Goal: Task Accomplishment & Management: Manage account settings

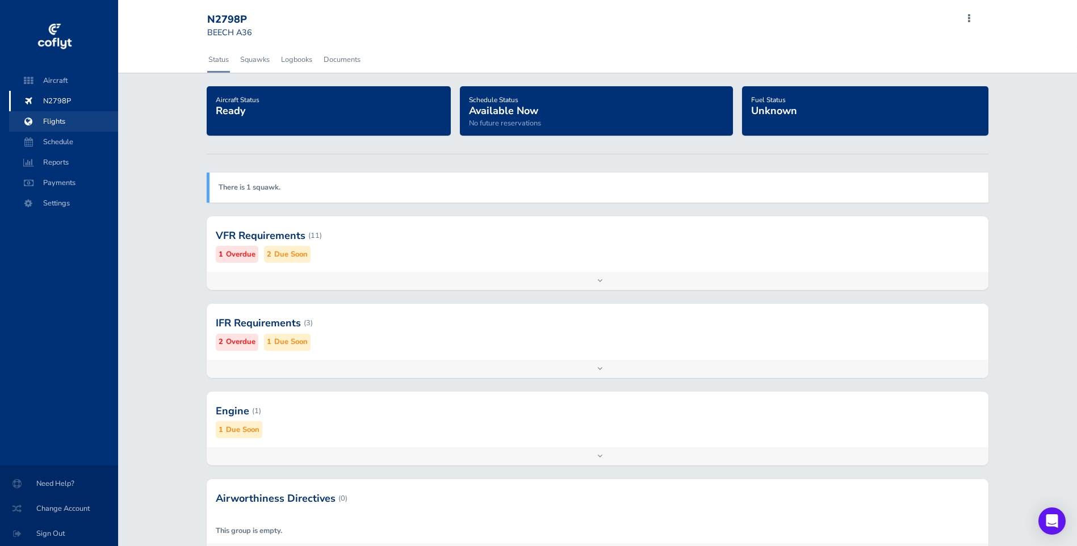
click at [55, 122] on span "Flights" at bounding box center [63, 121] width 86 height 20
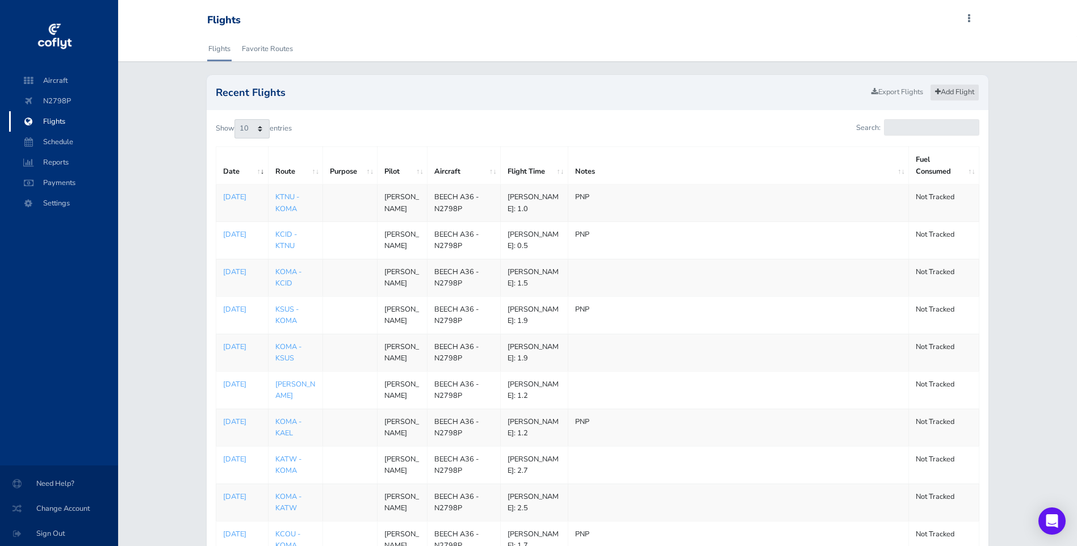
click at [969, 91] on link "Add Flight" at bounding box center [954, 92] width 49 height 16
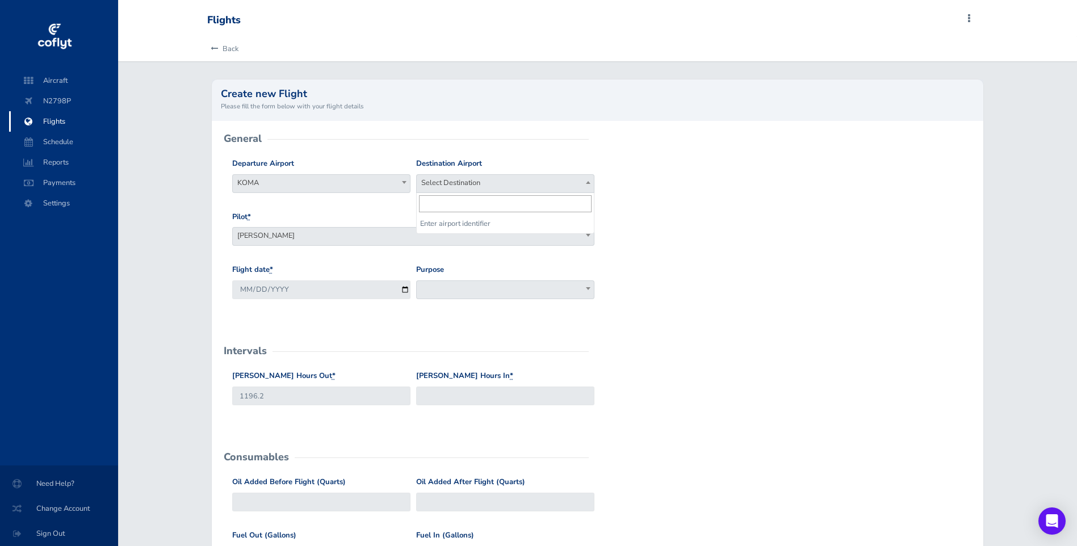
click at [467, 183] on span "Select Destination" at bounding box center [505, 183] width 177 height 16
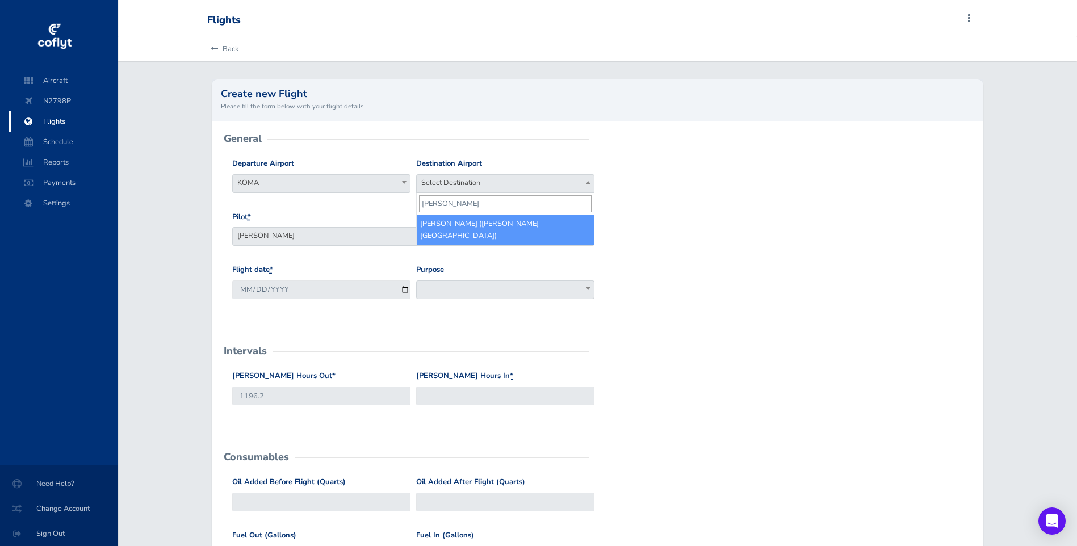
type input "KEAR"
select select "KEAR"
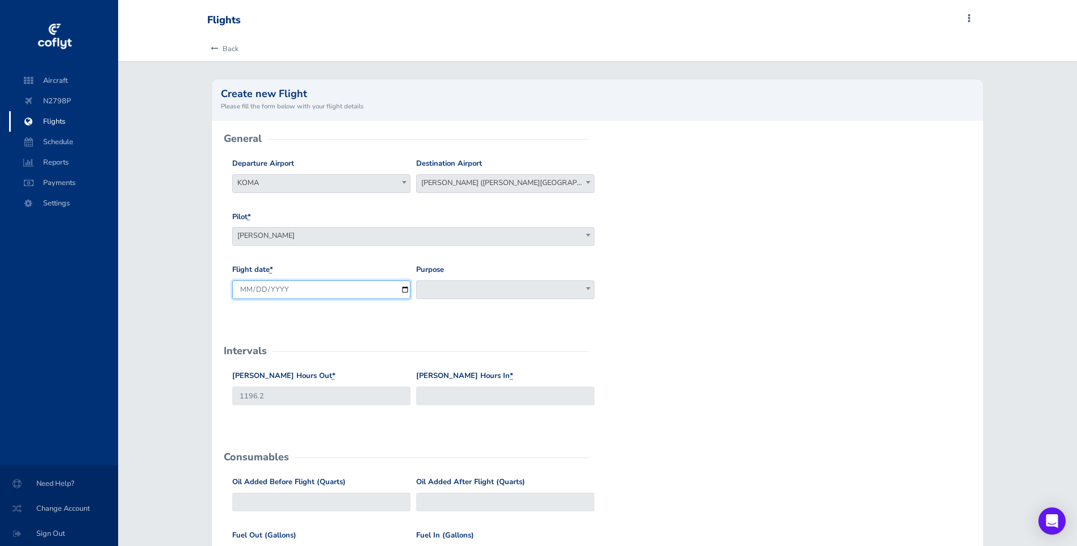
click at [407, 287] on input "2025-08-24" at bounding box center [321, 289] width 178 height 19
type input "2025-08-23"
click at [435, 397] on input "Hobbs Hours In *" at bounding box center [505, 396] width 178 height 19
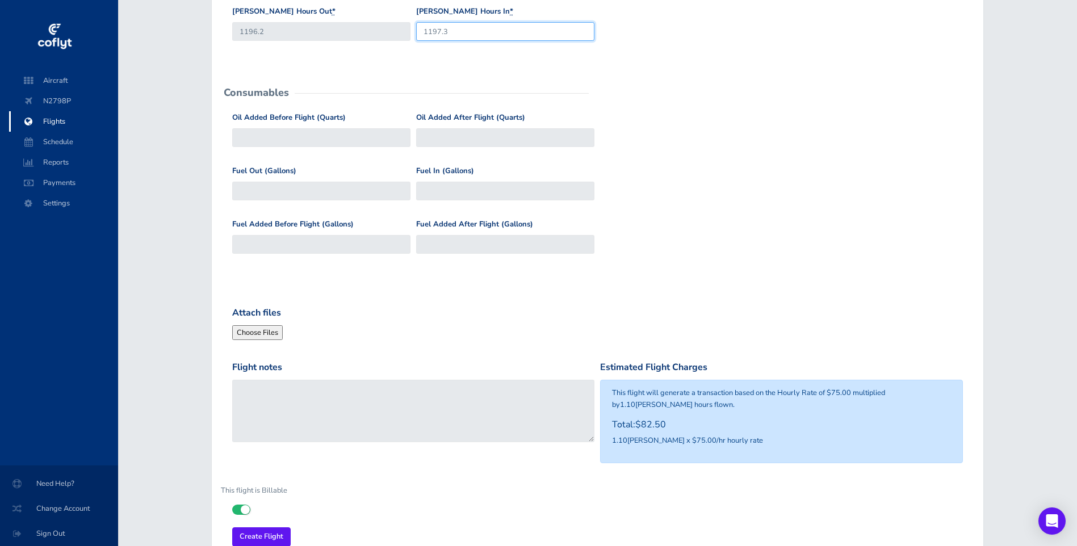
scroll to position [383, 0]
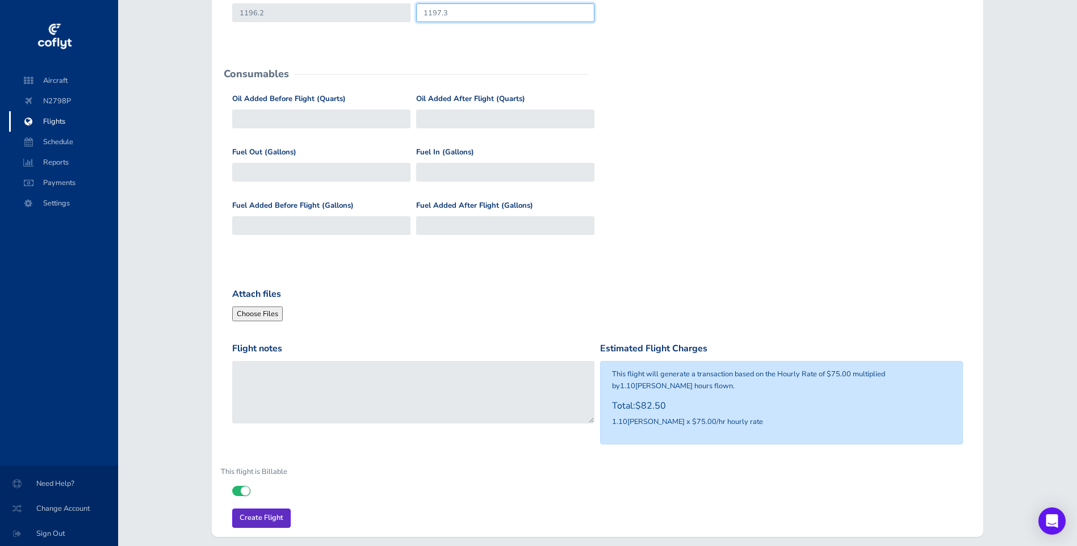
type input "1197.3"
click at [266, 516] on input "Create Flight" at bounding box center [261, 518] width 58 height 19
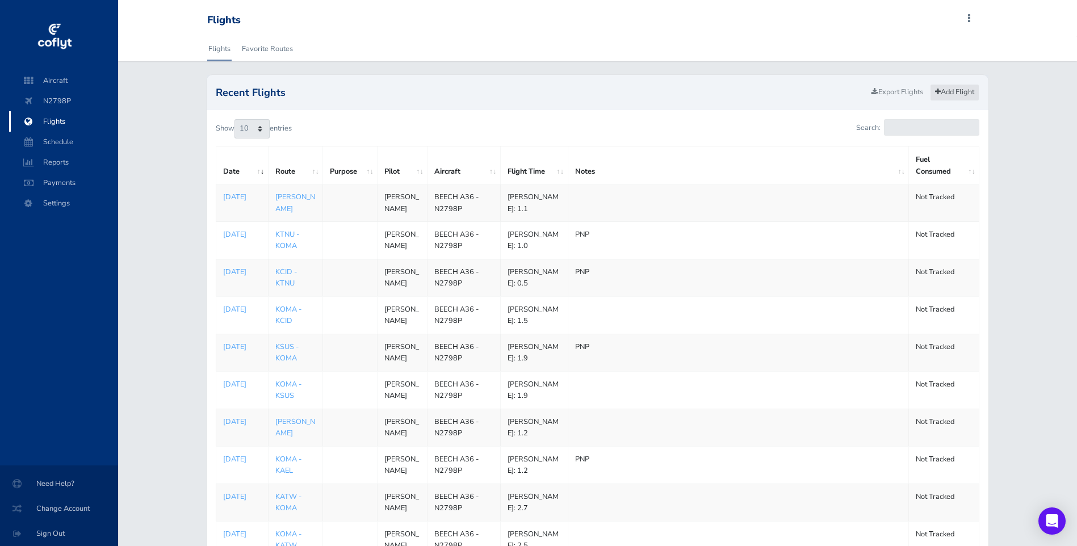
click at [947, 91] on link "Add Flight" at bounding box center [954, 92] width 49 height 16
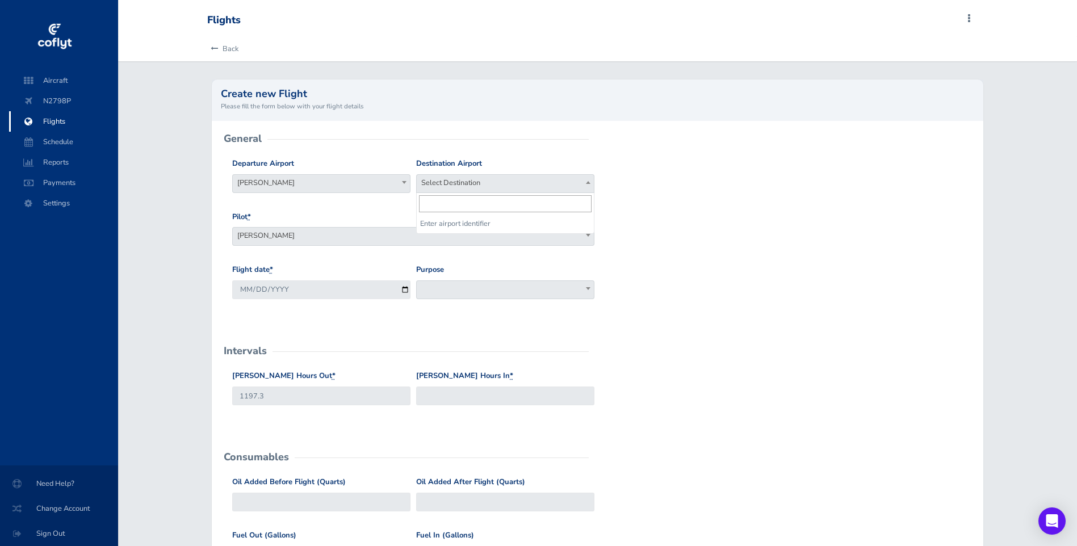
click at [488, 178] on span "Select Destination" at bounding box center [505, 183] width 177 height 16
type input "KOMA"
select select "KOMA"
click at [404, 287] on input "2025-08-24" at bounding box center [321, 289] width 178 height 19
type input "2025-08-23"
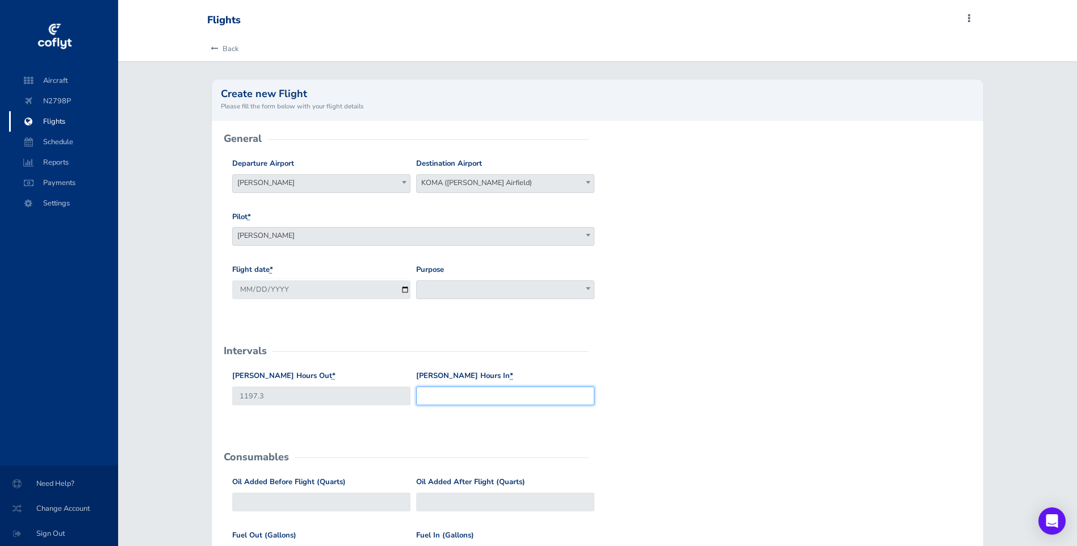
click at [448, 395] on input "Hobbs Hours In *" at bounding box center [505, 396] width 178 height 19
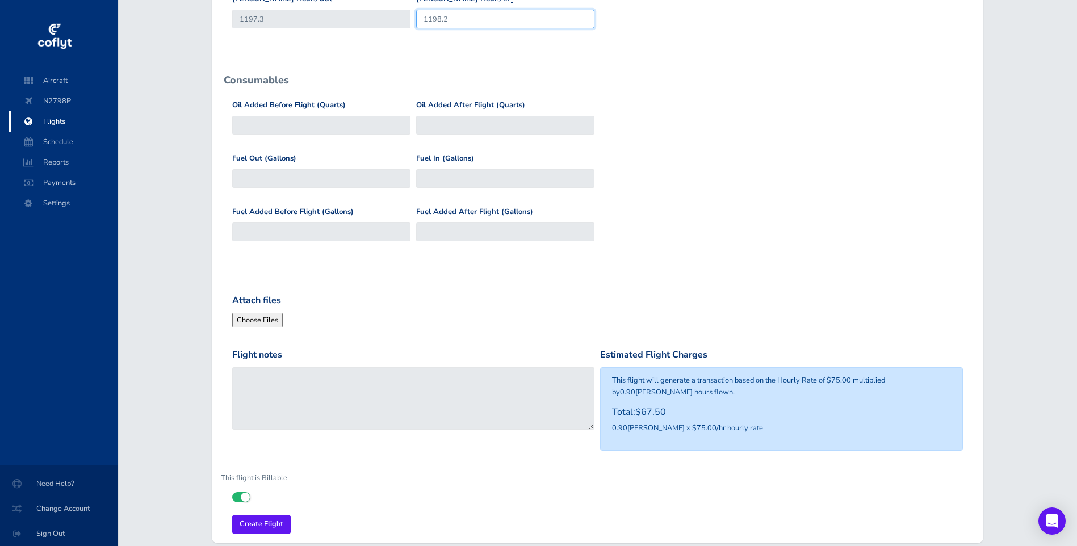
scroll to position [383, 0]
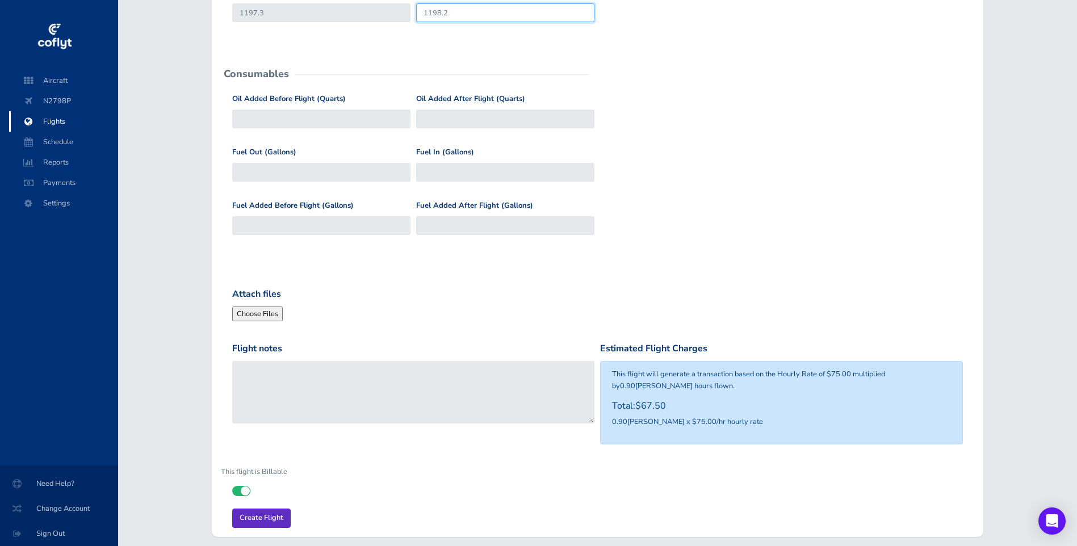
type input "1198.2"
click at [275, 516] on input "Create Flight" at bounding box center [261, 518] width 58 height 19
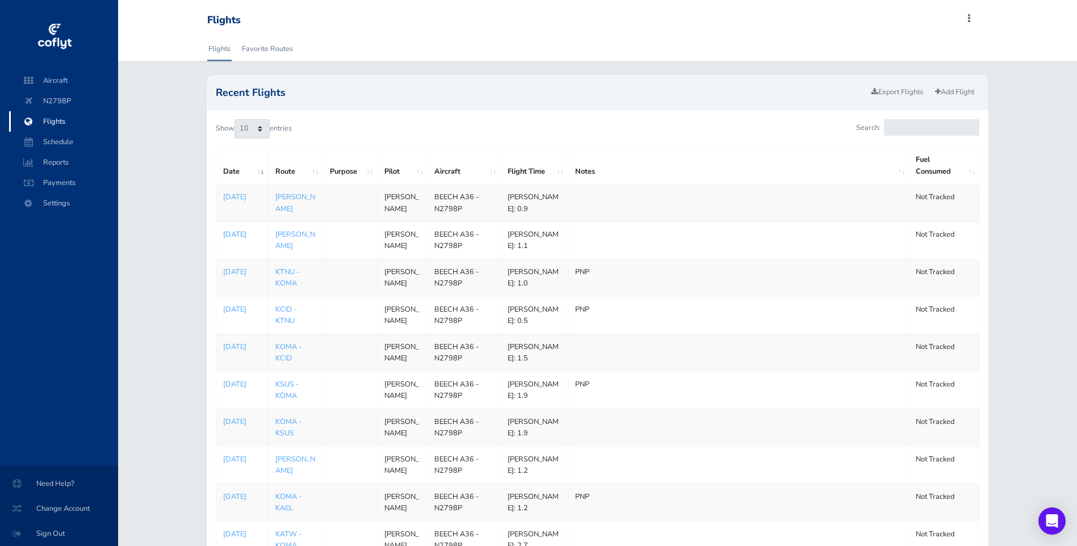
click at [230, 240] on p "[DATE]" at bounding box center [242, 234] width 38 height 11
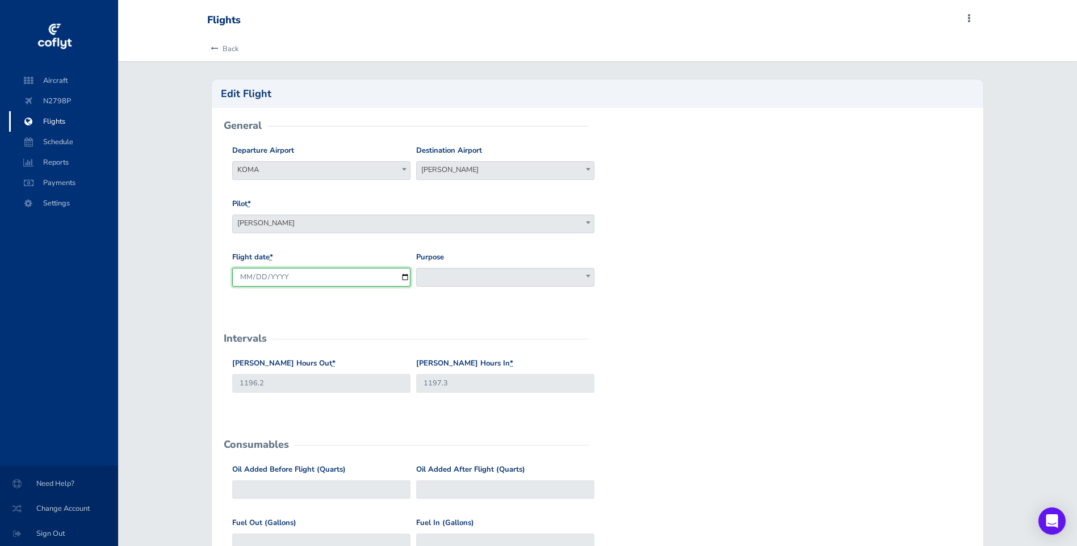
click at [405, 275] on input "2025-08-23" at bounding box center [321, 277] width 178 height 19
type input "2025-08-22"
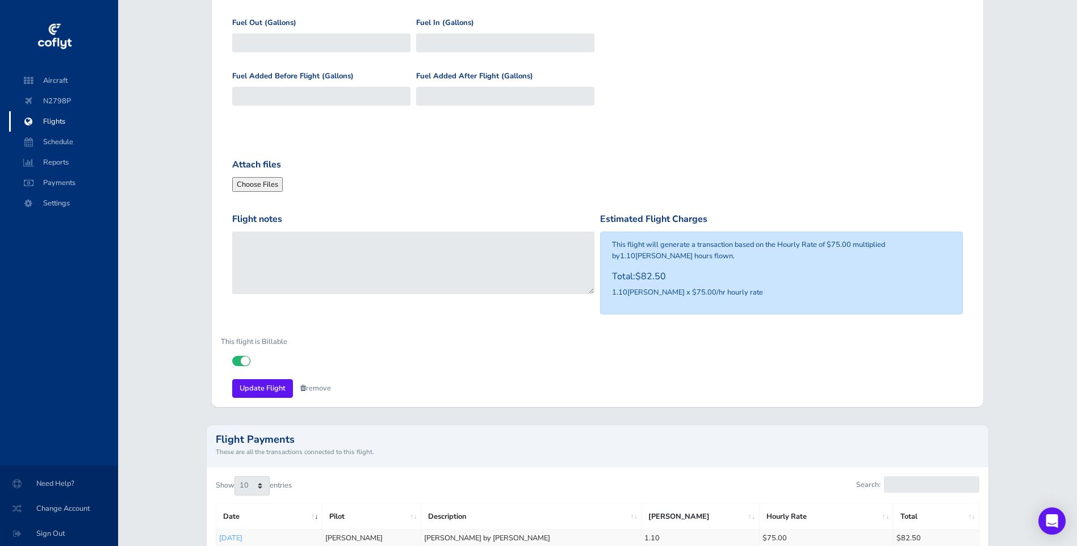
scroll to position [525, 0]
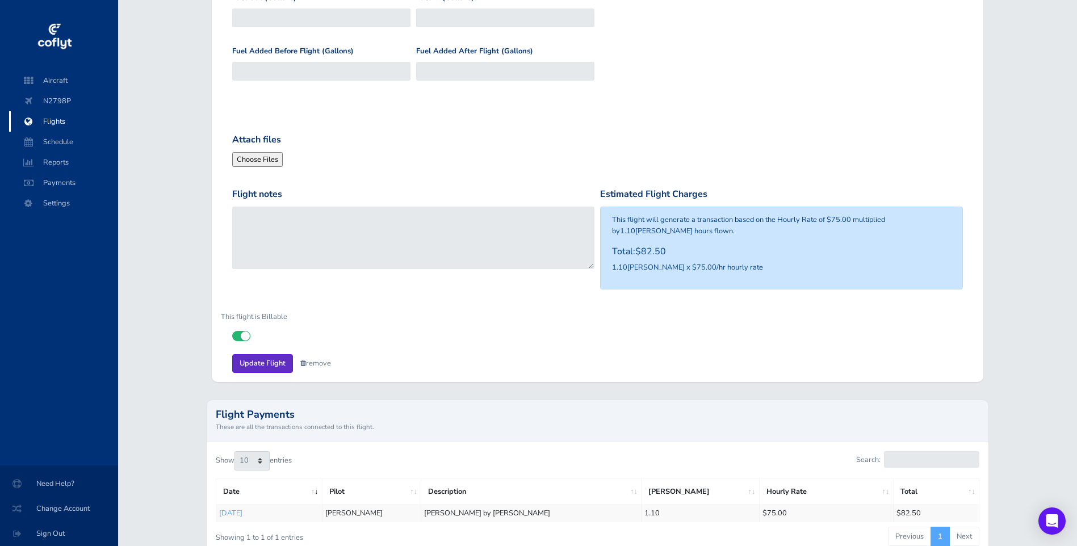
drag, startPoint x: 267, startPoint y: 359, endPoint x: 283, endPoint y: 357, distance: 16.6
click at [266, 359] on input "Update Flight" at bounding box center [262, 363] width 61 height 19
